Goal: Navigation & Orientation: Understand site structure

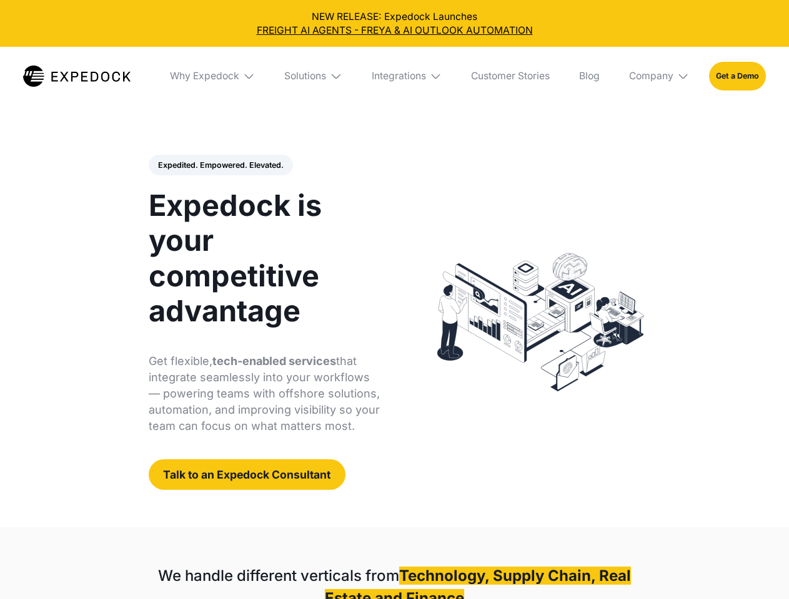
select select
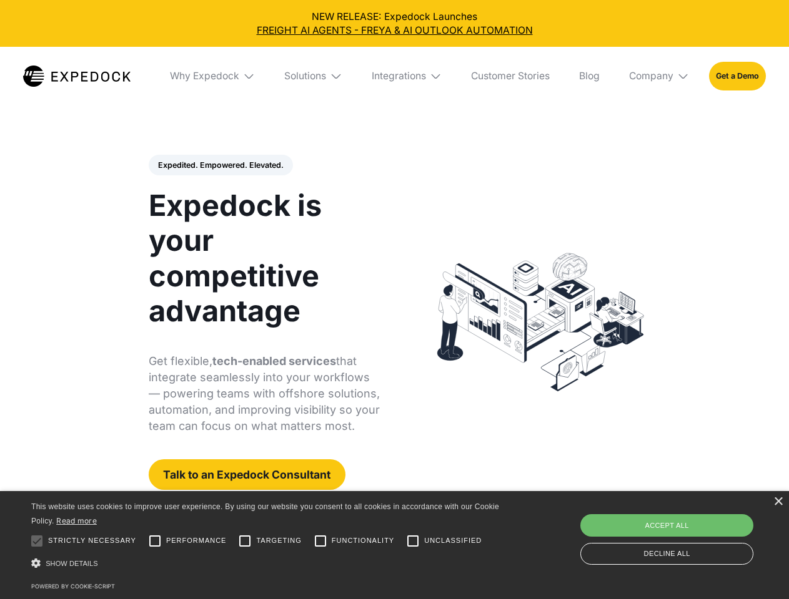
click at [394, 76] on div "Integrations" at bounding box center [398, 76] width 54 height 12
click at [213, 76] on div "Why Expedock" at bounding box center [193, 76] width 69 height 12
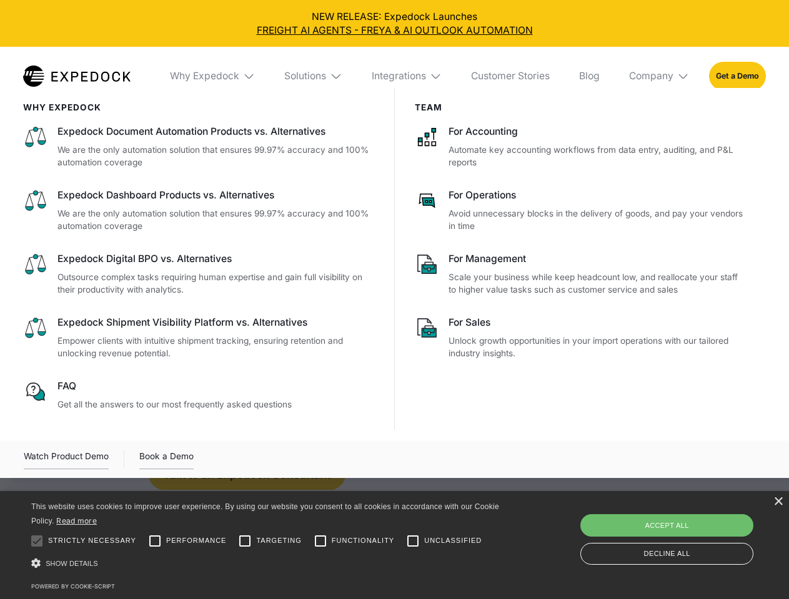
click at [314, 76] on div "Solutions" at bounding box center [305, 76] width 42 height 12
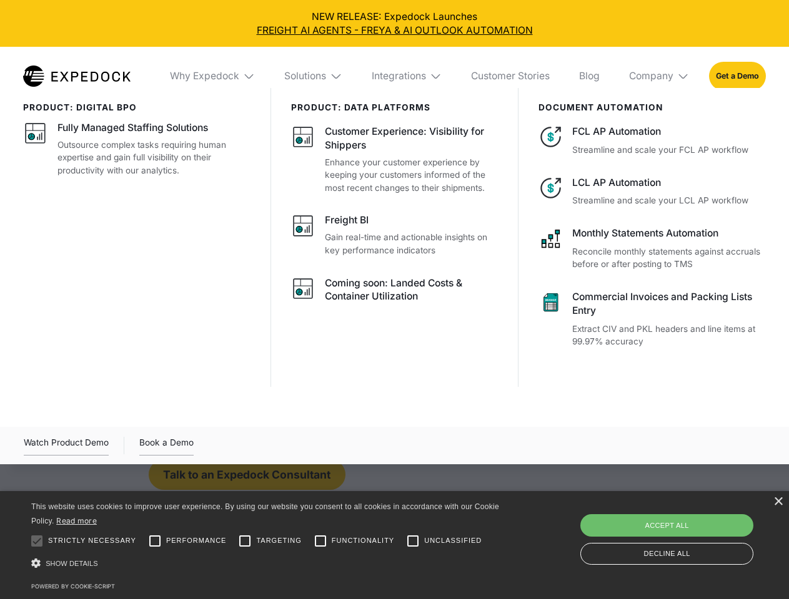
click at [407, 76] on div "Integrations" at bounding box center [398, 76] width 54 height 12
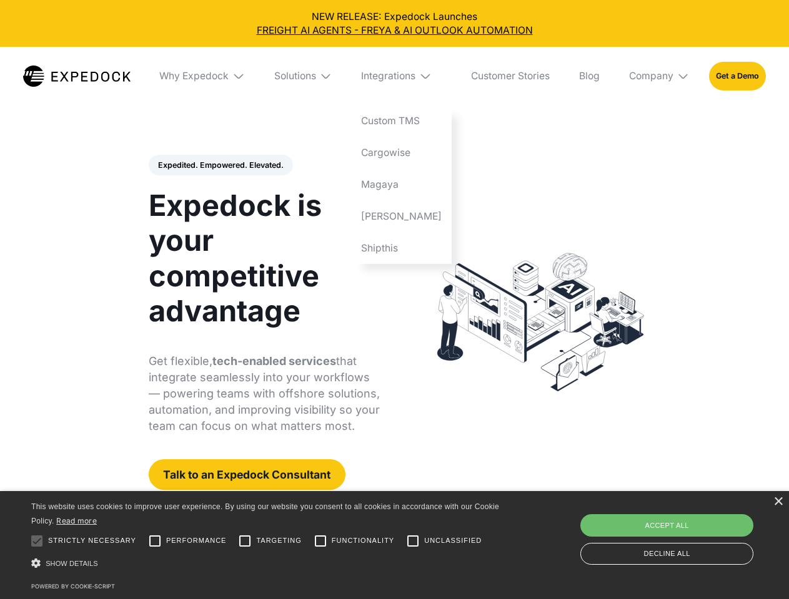
click at [659, 76] on div "Company" at bounding box center [651, 76] width 44 height 12
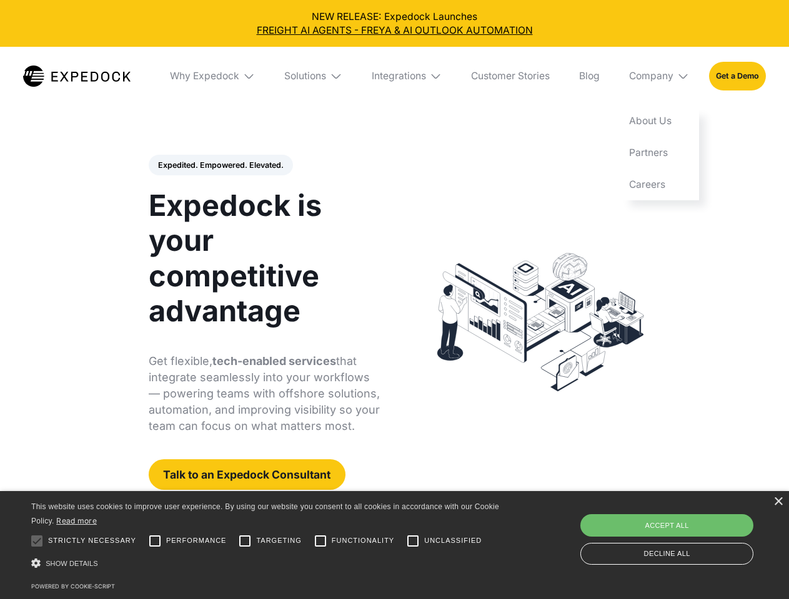
click at [220, 165] on div "Expedited. Empowered. Elevated. Automate Freight Document Extraction at 99.97% …" at bounding box center [265, 323] width 232 height 336
click at [37, 541] on div at bounding box center [36, 541] width 25 height 25
click at [155, 541] on input "Performance" at bounding box center [154, 541] width 25 height 25
checkbox input "true"
click at [245, 541] on input "Targeting" at bounding box center [244, 541] width 25 height 25
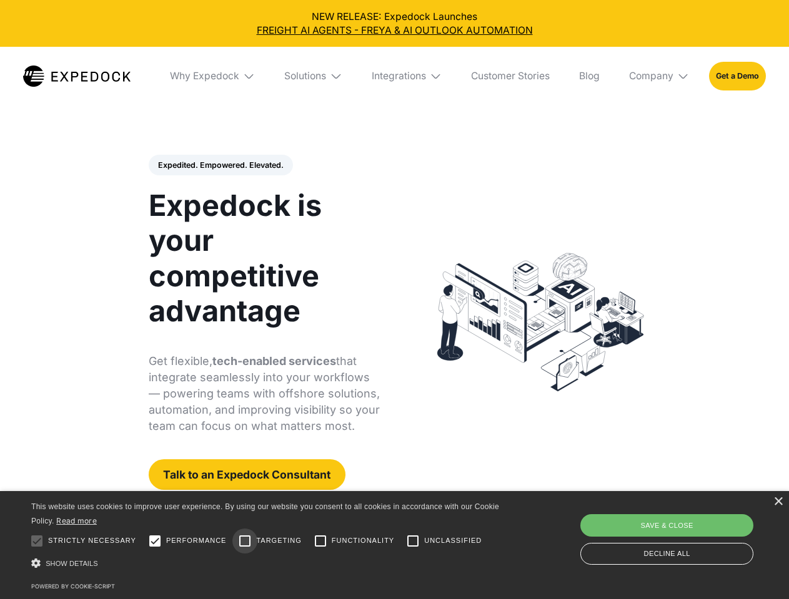
checkbox input "true"
click at [320, 541] on input "Functionality" at bounding box center [320, 541] width 25 height 25
checkbox input "true"
